Goal: Transaction & Acquisition: Book appointment/travel/reservation

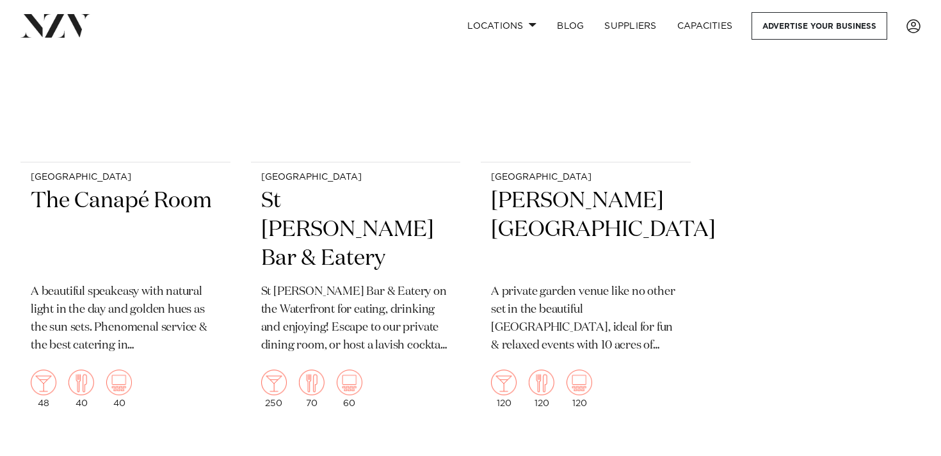
scroll to position [3257, 0]
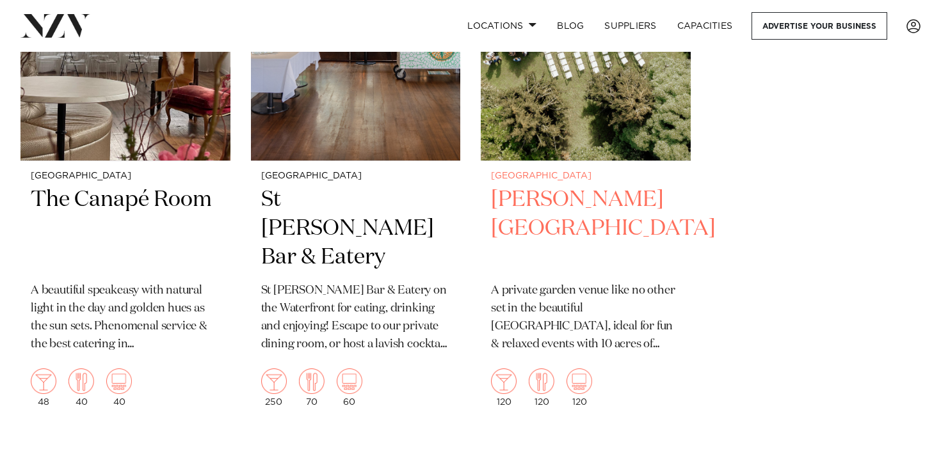
click at [660, 115] on img at bounding box center [586, 20] width 210 height 281
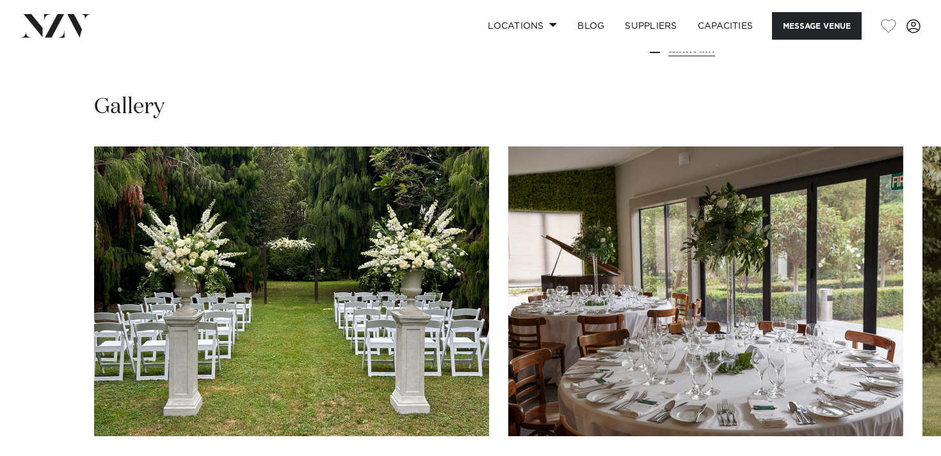
scroll to position [1113, 0]
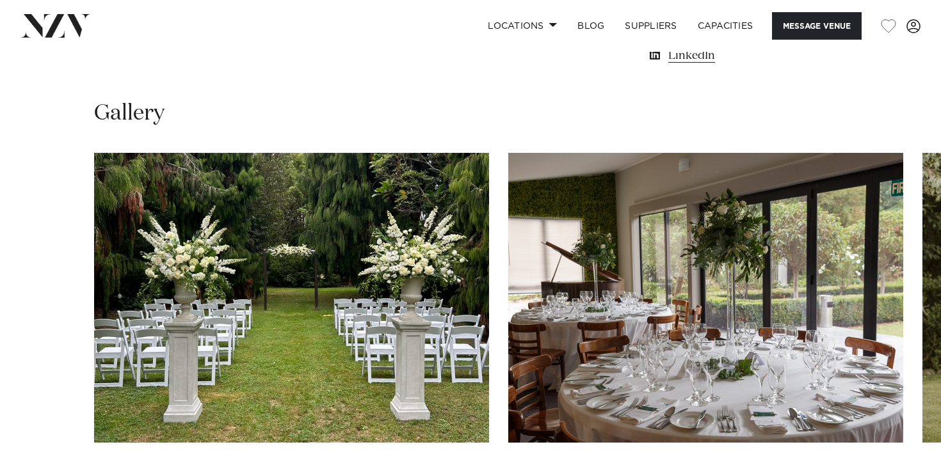
click at [304, 291] on img "1 / 10" at bounding box center [291, 298] width 395 height 290
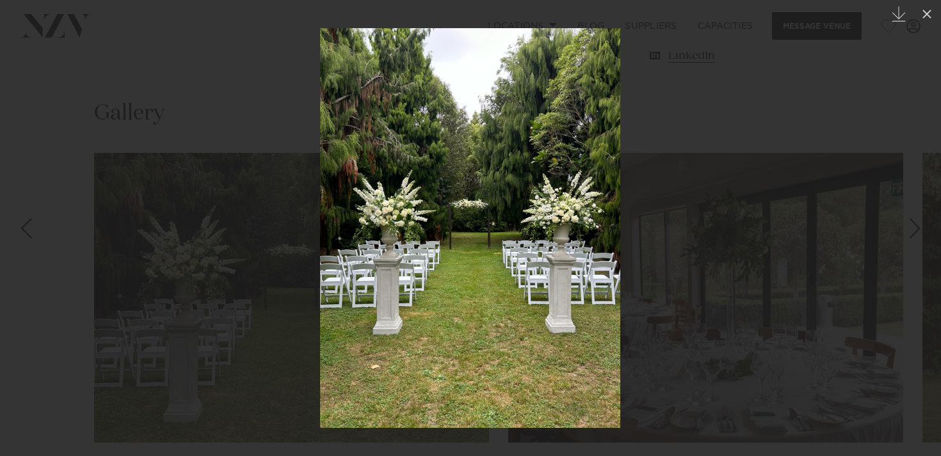
click at [916, 232] on div "Next slide" at bounding box center [915, 228] width 17 height 24
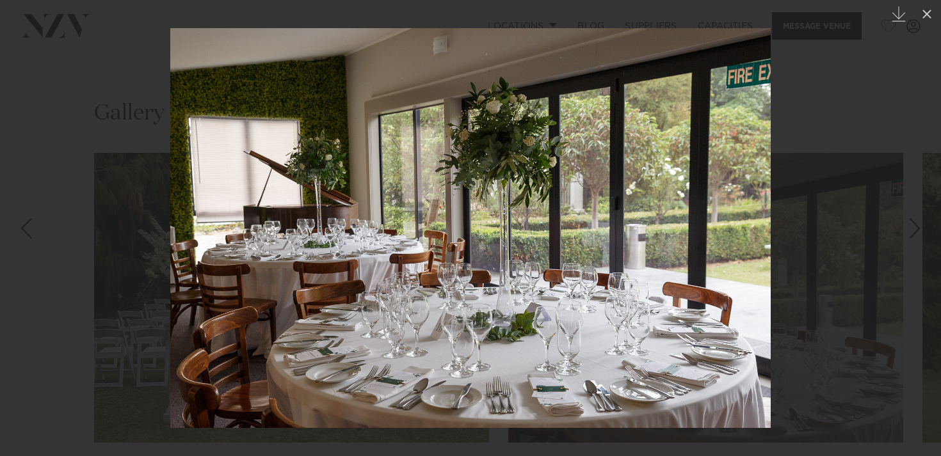
click at [916, 232] on div "Next slide" at bounding box center [915, 228] width 17 height 24
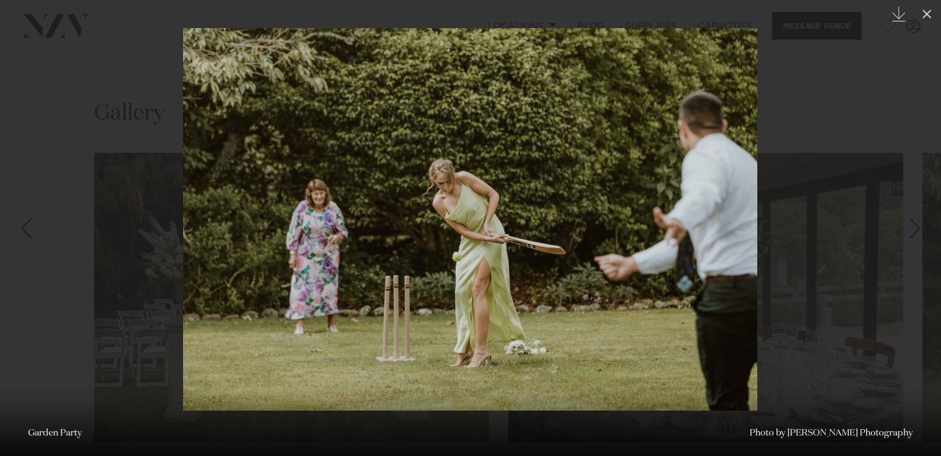
click at [916, 232] on div "3 / 10 Created with Sketch. Garden Party Photo by Jaymee Photography" at bounding box center [470, 228] width 941 height 456
click at [919, 230] on div "Next slide" at bounding box center [915, 228] width 17 height 24
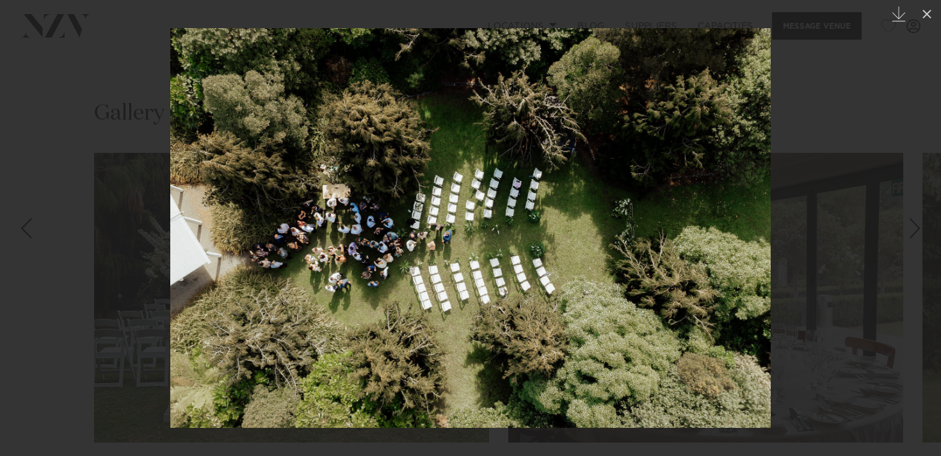
click at [919, 230] on div "Next slide" at bounding box center [915, 228] width 17 height 24
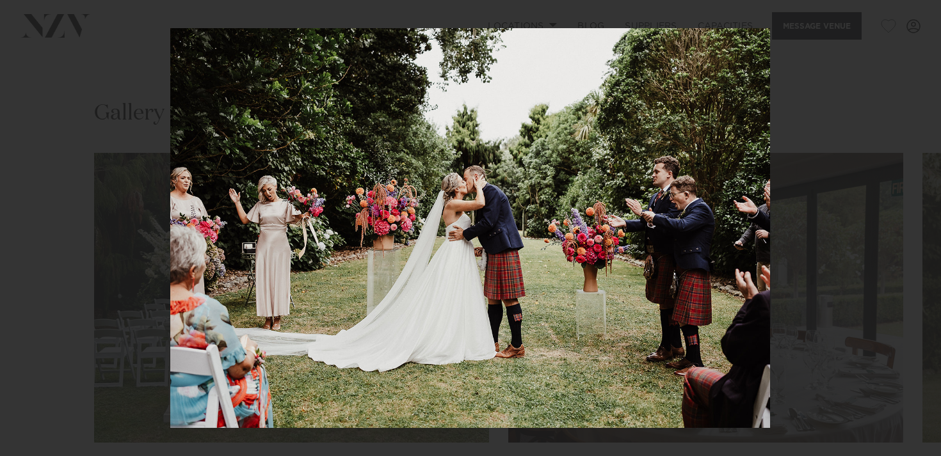
click at [919, 230] on div "5 / 10 Created with Sketch. Garden Party Photo by Jaymee Photography" at bounding box center [470, 228] width 941 height 456
click at [911, 230] on div "Next slide" at bounding box center [915, 228] width 17 height 24
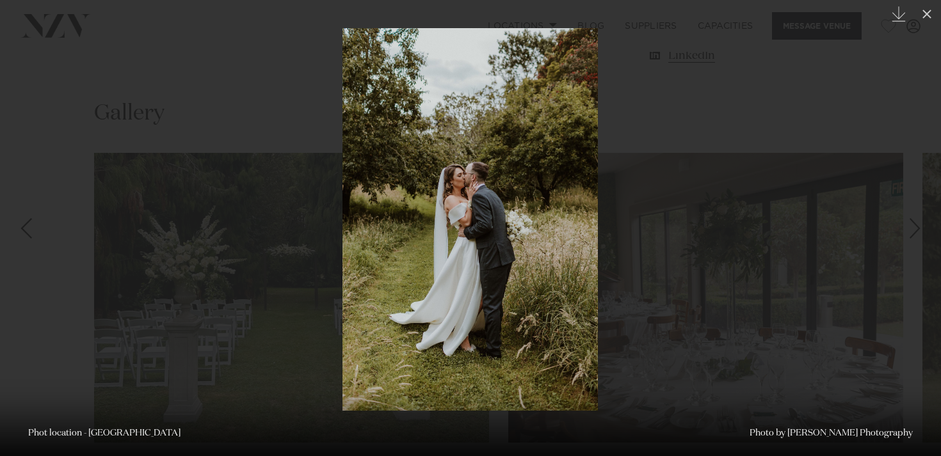
click at [919, 227] on div "Next slide" at bounding box center [915, 228] width 17 height 24
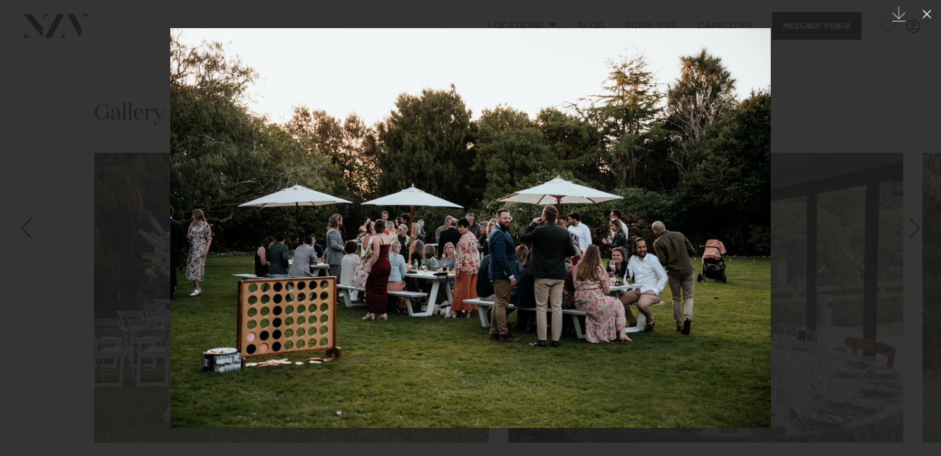
click at [917, 238] on div "Next slide" at bounding box center [915, 228] width 17 height 24
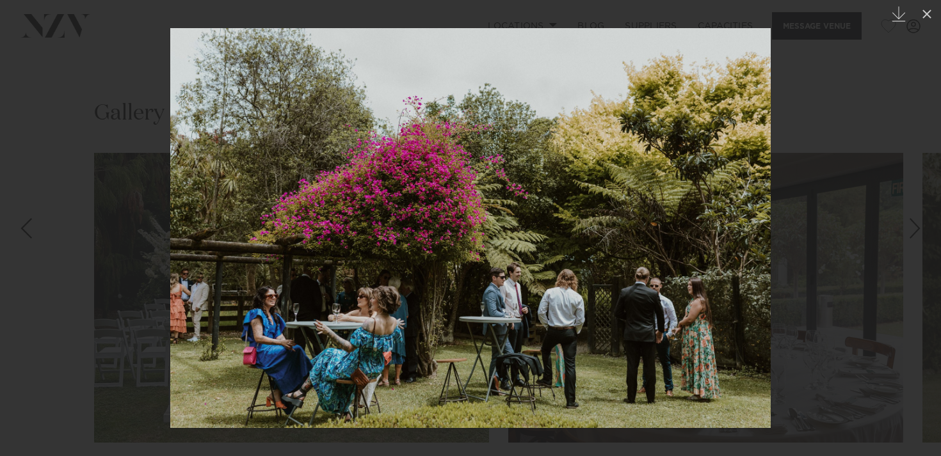
click at [917, 238] on div "8 / 10 Created with Sketch. Phot location - Orchard Meadow Photo by Jaymee Phot…" at bounding box center [470, 228] width 941 height 456
click at [915, 235] on div "Next slide" at bounding box center [915, 228] width 17 height 24
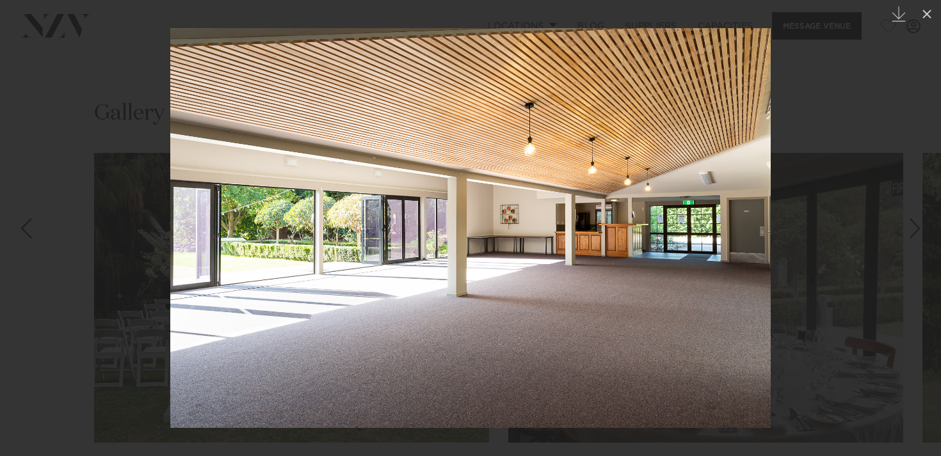
click at [914, 232] on div "Next slide" at bounding box center [915, 228] width 17 height 24
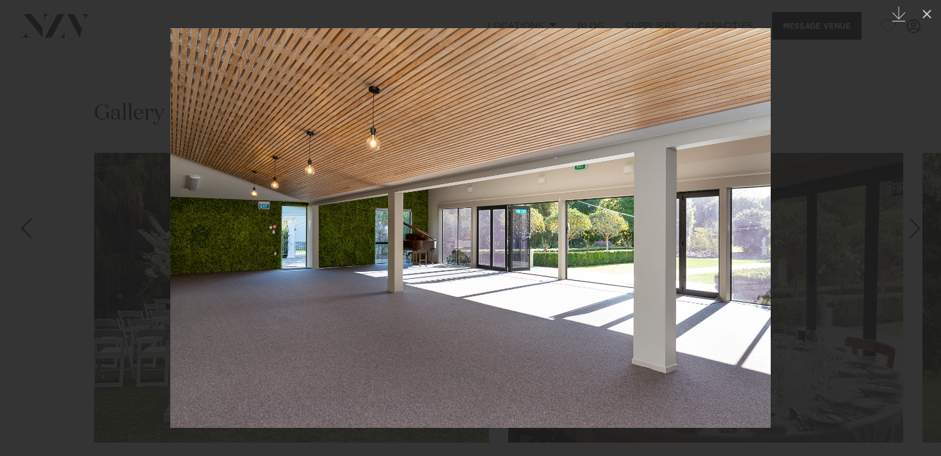
click at [916, 232] on div "Next slide" at bounding box center [915, 228] width 17 height 24
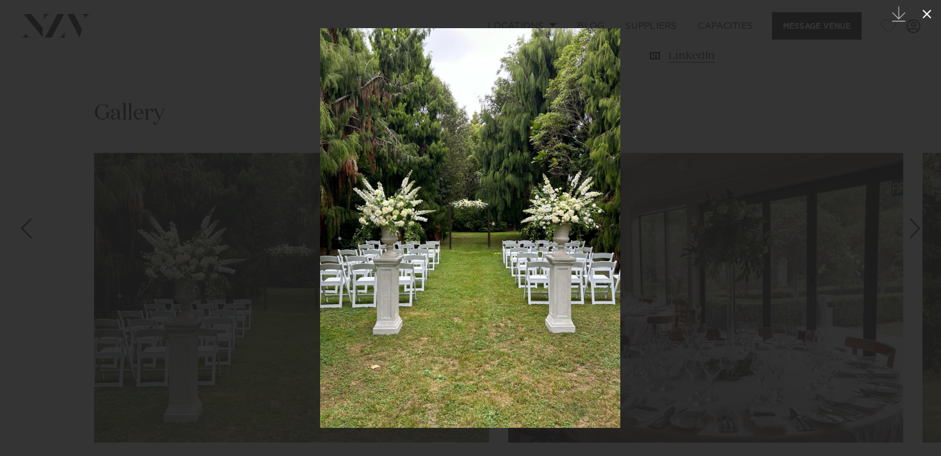
click at [928, 15] on icon at bounding box center [927, 14] width 9 height 9
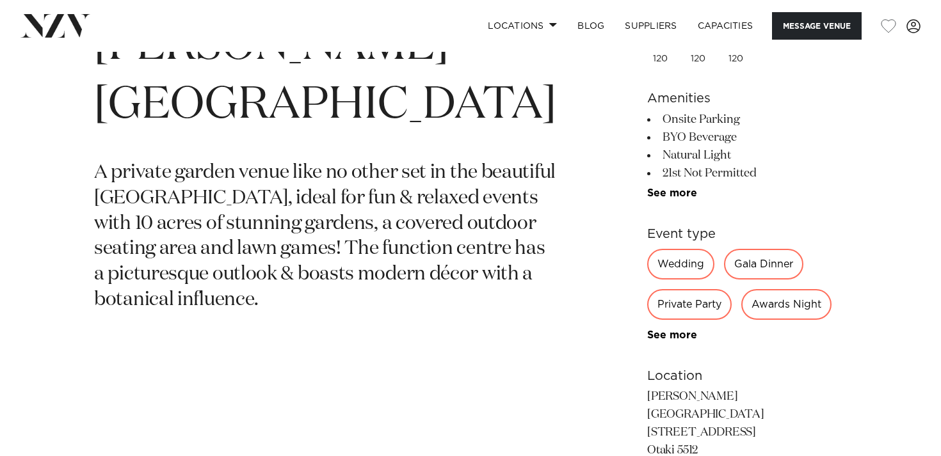
scroll to position [540, 0]
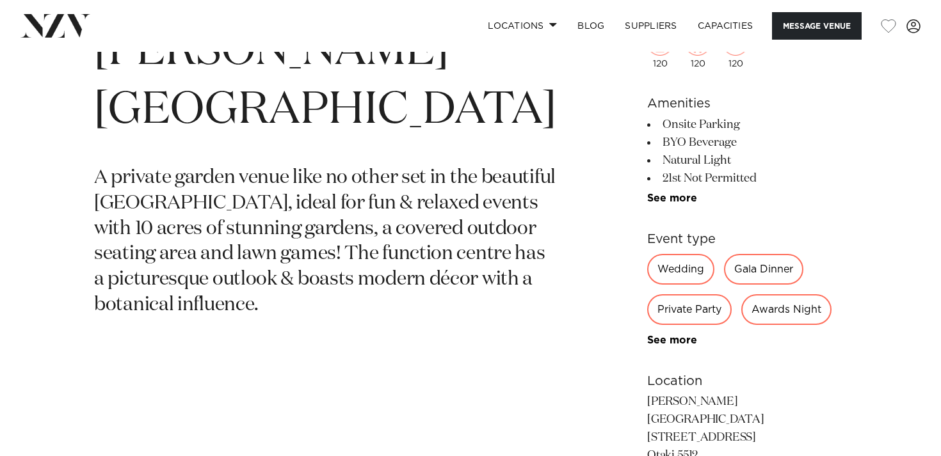
click at [657, 264] on div "Wedding" at bounding box center [680, 269] width 67 height 31
click at [665, 271] on div "Wedding" at bounding box center [680, 269] width 67 height 31
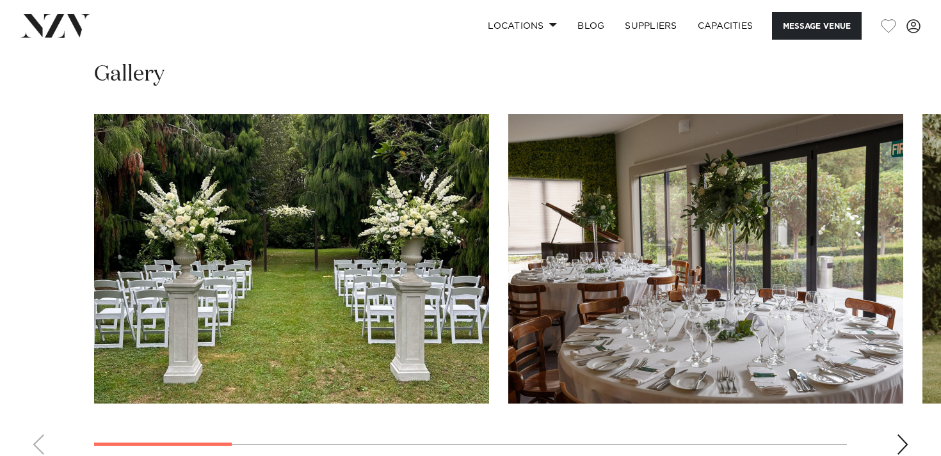
scroll to position [1161, 0]
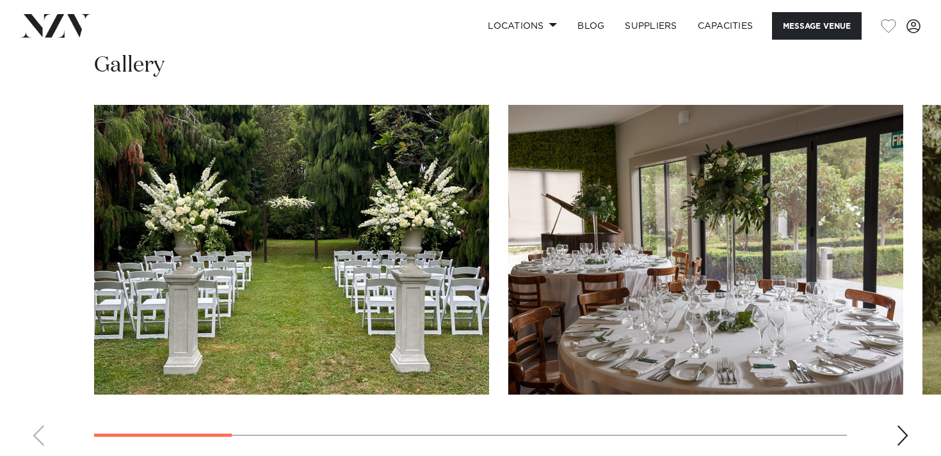
click at [258, 314] on img "1 / 10" at bounding box center [291, 250] width 395 height 290
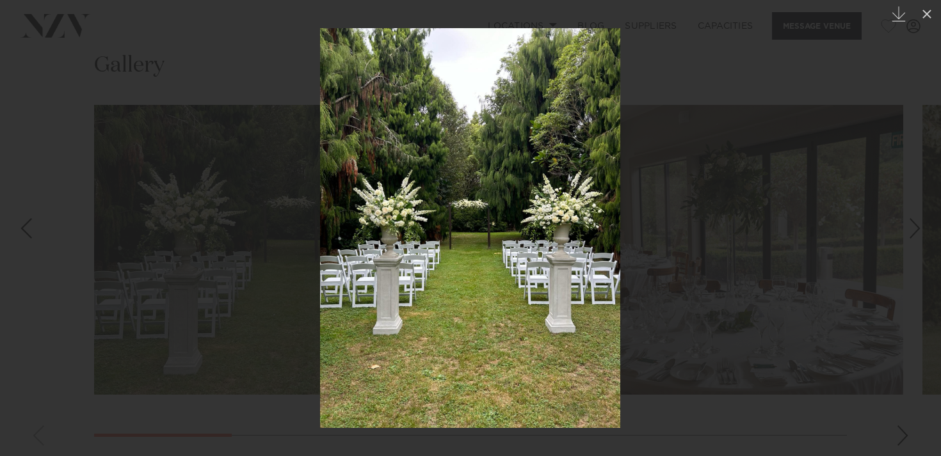
click at [917, 235] on div "Next slide" at bounding box center [915, 228] width 17 height 24
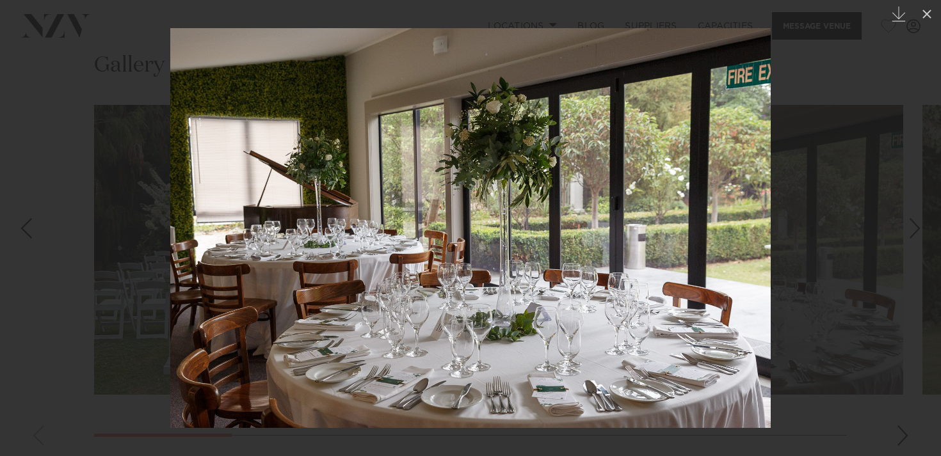
click at [917, 236] on div "Next slide" at bounding box center [915, 228] width 17 height 24
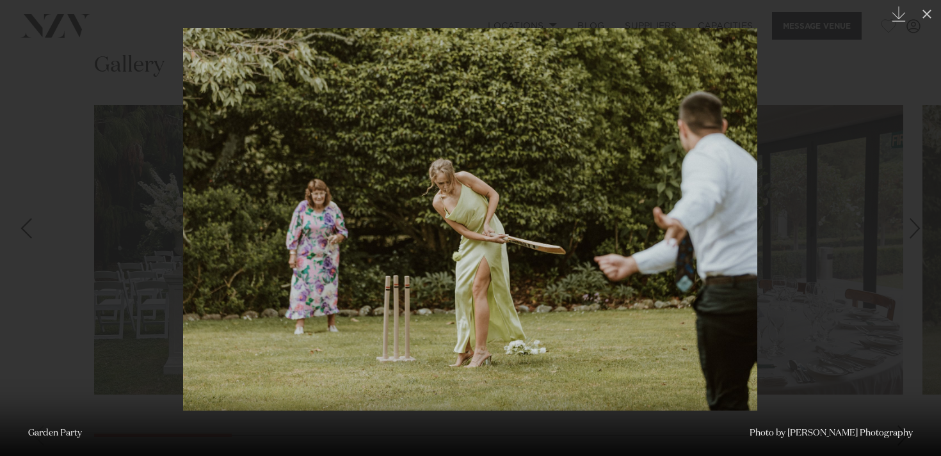
click at [918, 236] on div "Next slide" at bounding box center [915, 228] width 17 height 24
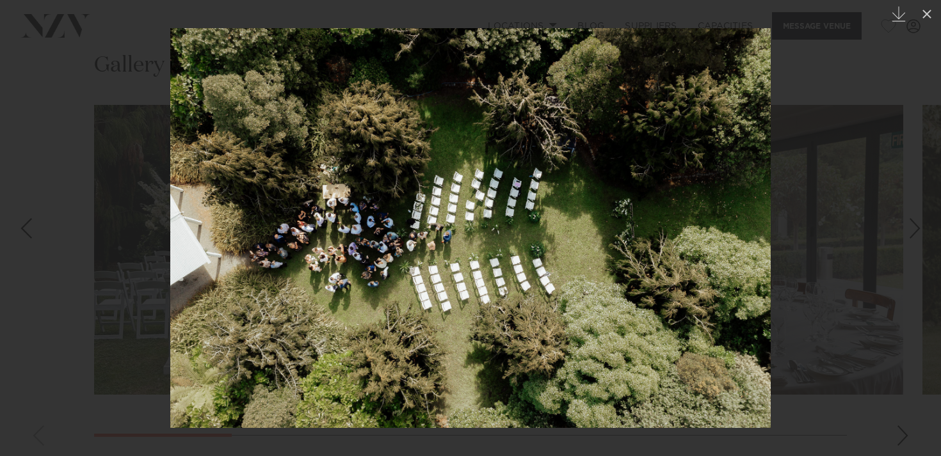
click at [918, 236] on div "4 / 10 Created with Sketch. Garden Party Photo by Jaymee Photography" at bounding box center [470, 228] width 941 height 456
click at [918, 232] on div "Next slide" at bounding box center [915, 228] width 17 height 24
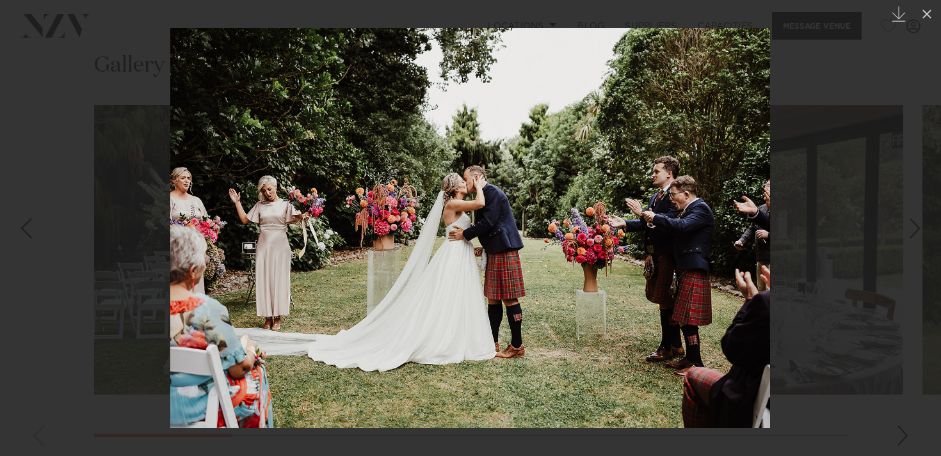
click at [919, 230] on div "Next slide" at bounding box center [915, 228] width 17 height 24
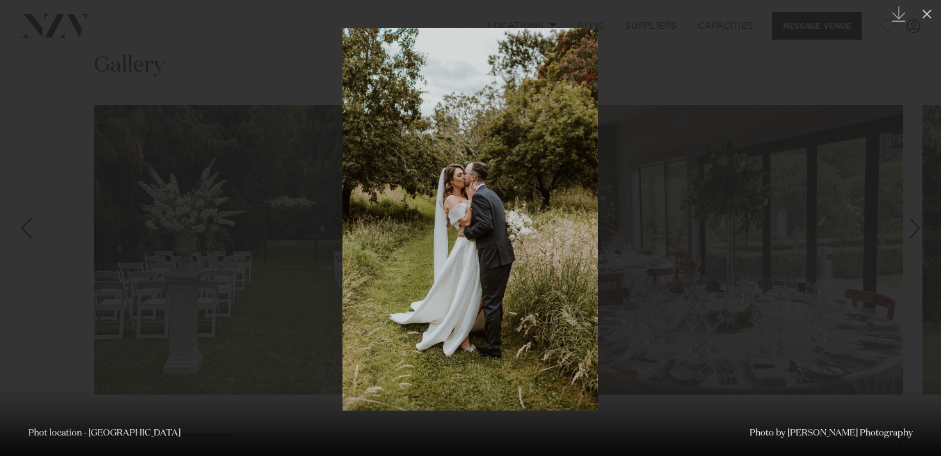
click at [918, 240] on div "Next slide" at bounding box center [915, 228] width 17 height 24
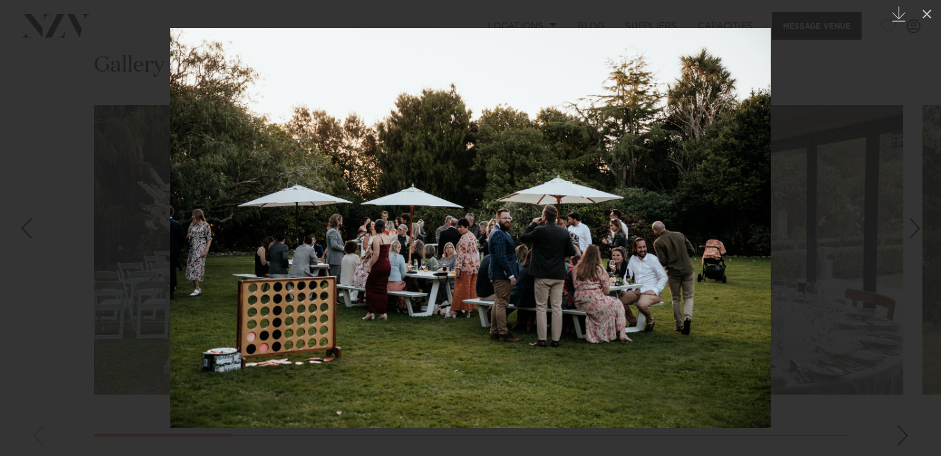
click at [919, 233] on div "Next slide" at bounding box center [915, 228] width 17 height 24
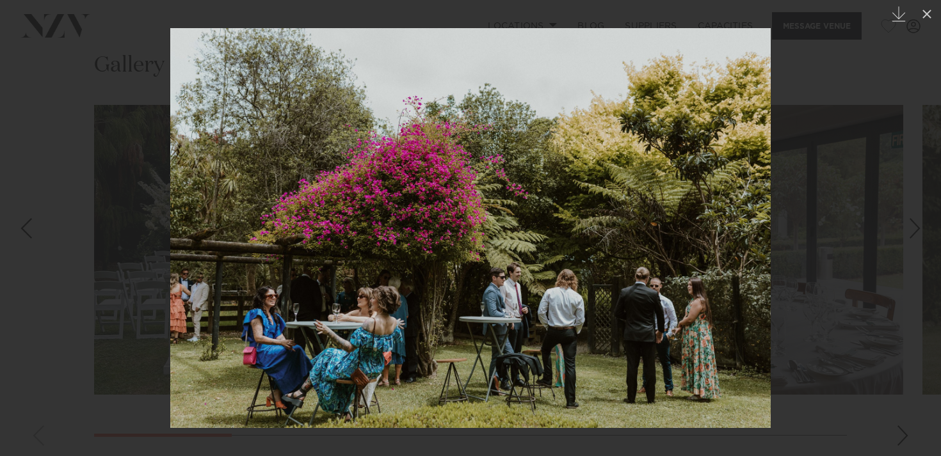
click at [914, 232] on div "Next slide" at bounding box center [915, 228] width 17 height 24
